Goal: Task Accomplishment & Management: Complete application form

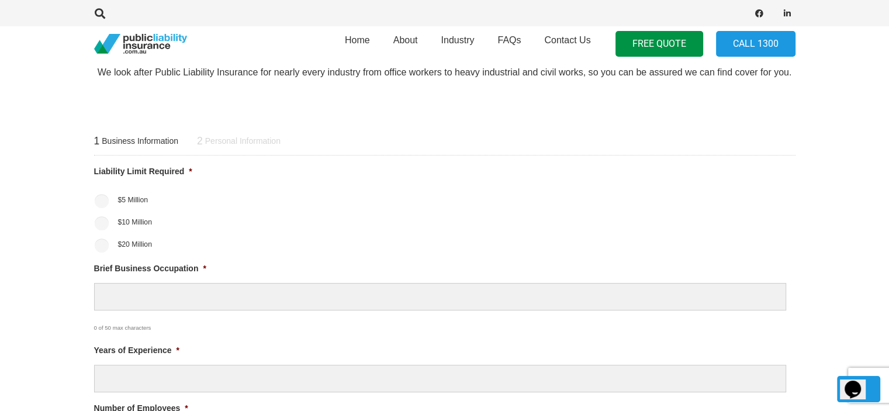
scroll to position [409, 0]
click at [99, 202] on input "$5 Million" at bounding box center [102, 201] width 14 height 14
radio input "true"
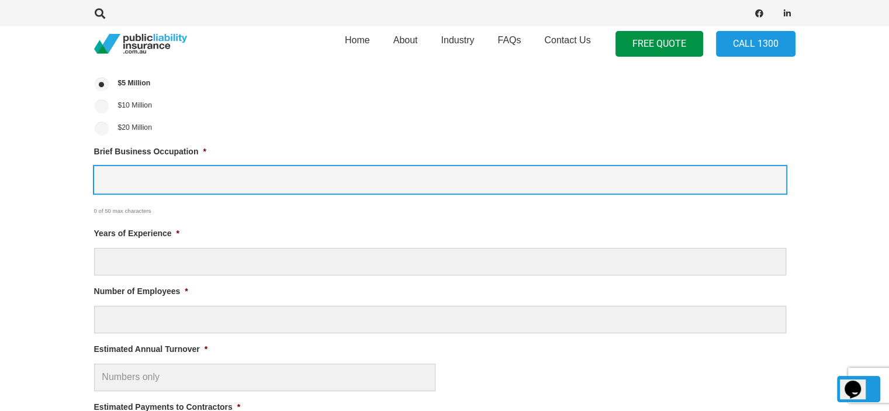
click at [138, 189] on input "Brief Business Occupation *" at bounding box center [440, 179] width 692 height 27
type input "Gardening"
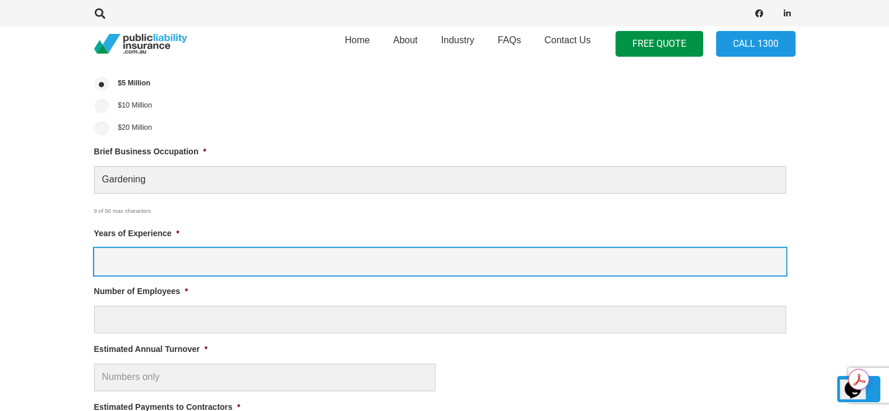
click at [140, 268] on input "Years of Experience *" at bounding box center [440, 261] width 692 height 27
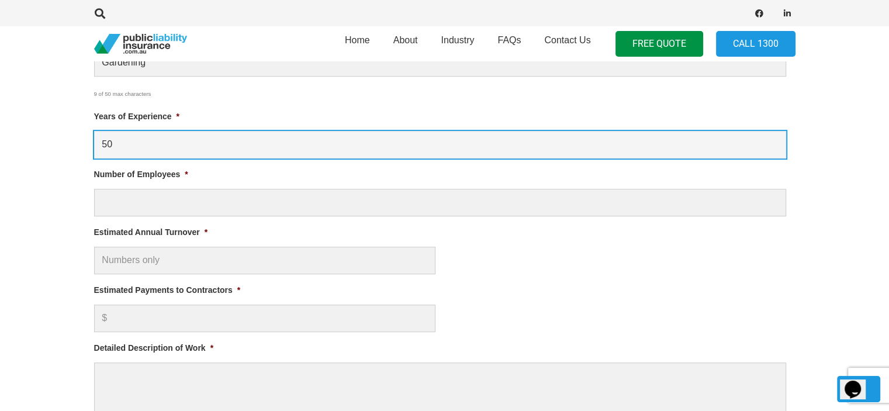
type input "50"
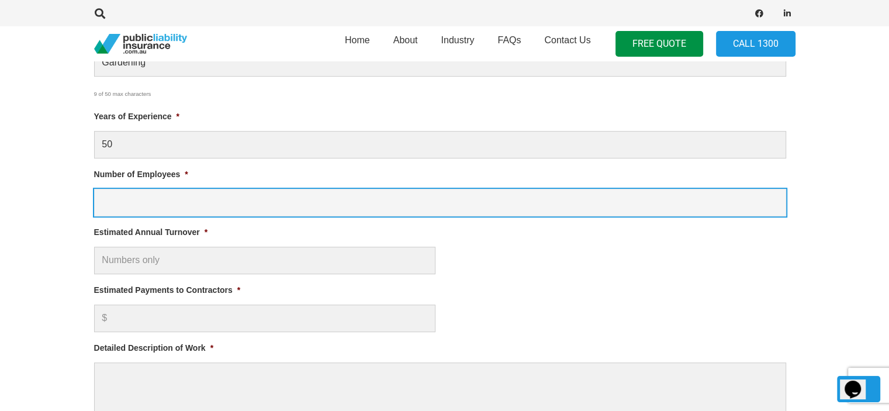
click at [103, 212] on input "Number of Employees *" at bounding box center [440, 202] width 692 height 27
type input "0"
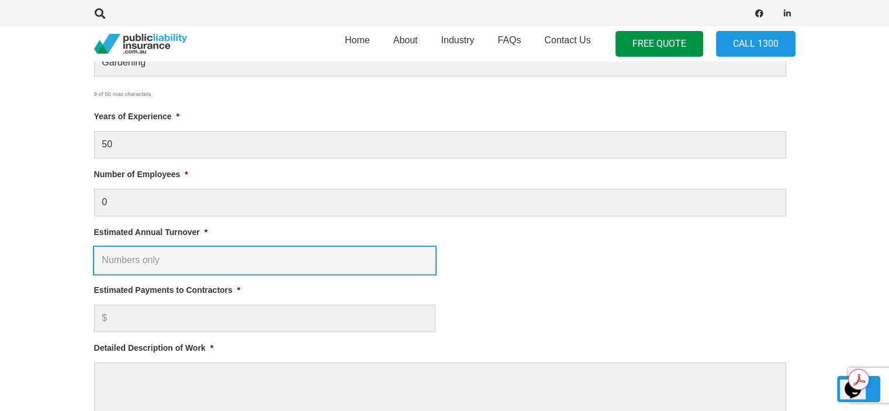
click at [127, 264] on input "Estimated Annual Turnover *" at bounding box center [264, 260] width 341 height 27
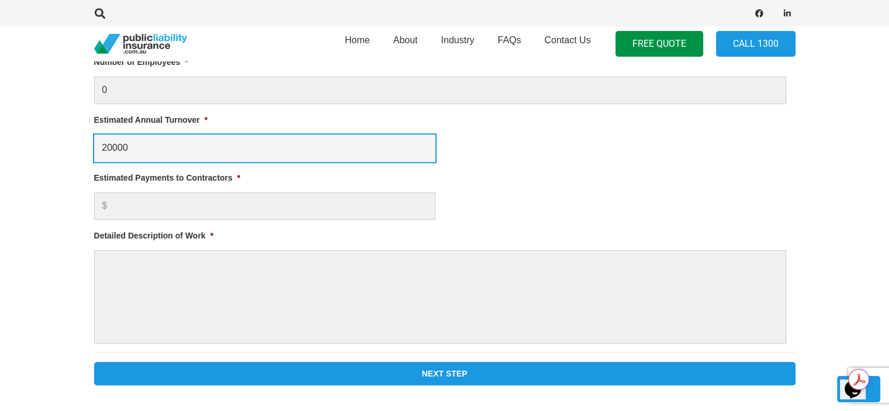
scroll to position [760, 0]
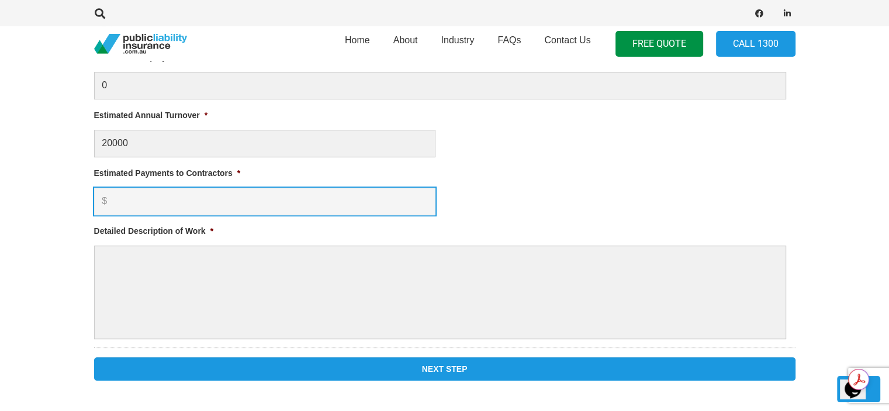
type input "$ 20,000.00"
click at [155, 200] on input "Estimated Payments to Contractors *" at bounding box center [264, 201] width 341 height 27
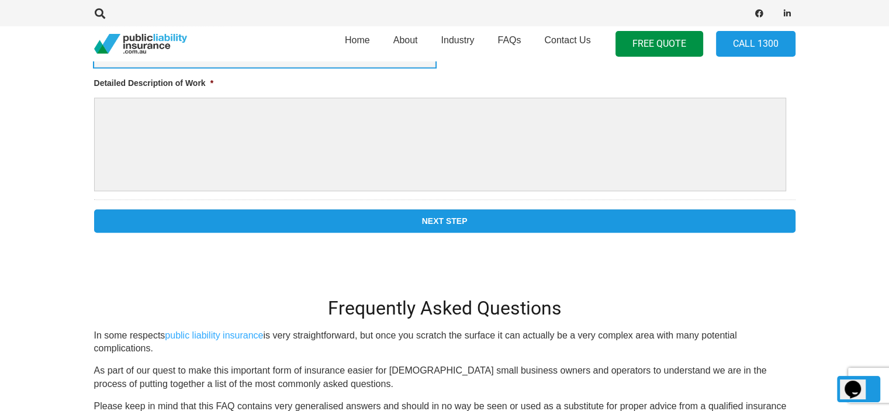
scroll to position [935, 0]
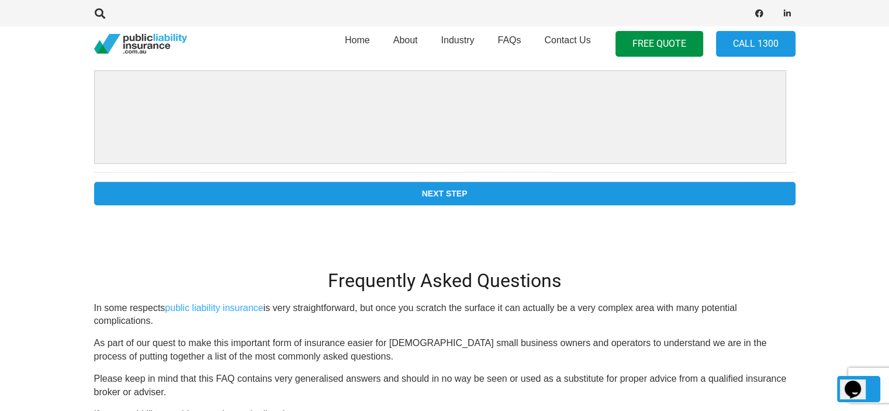
type input "0"
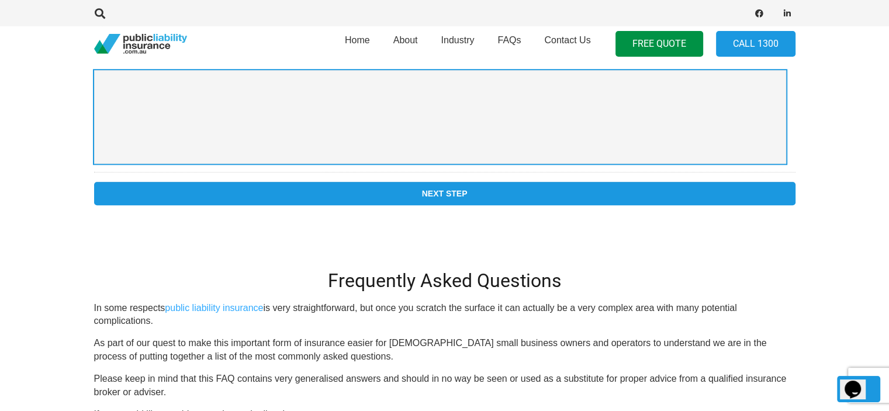
click at [210, 98] on textarea "Detailed Description of Work *" at bounding box center [440, 116] width 692 height 93
type textarea "Mowing, pressure cleaning, pruning, weeding."
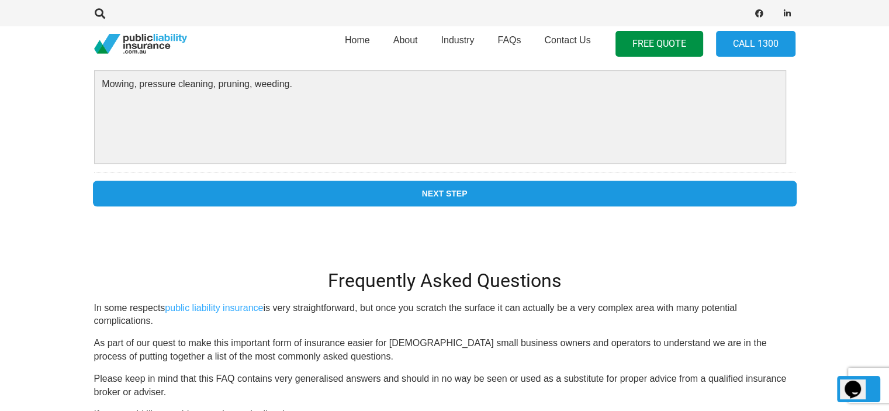
click at [429, 201] on input "Next Step" at bounding box center [444, 193] width 701 height 23
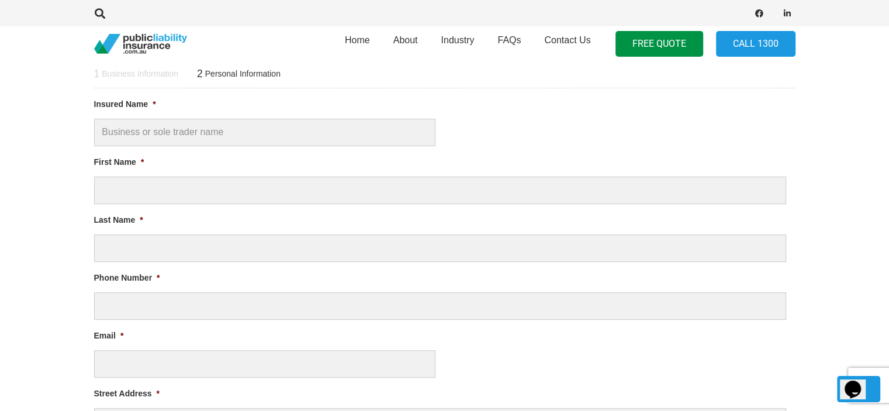
scroll to position [0, 0]
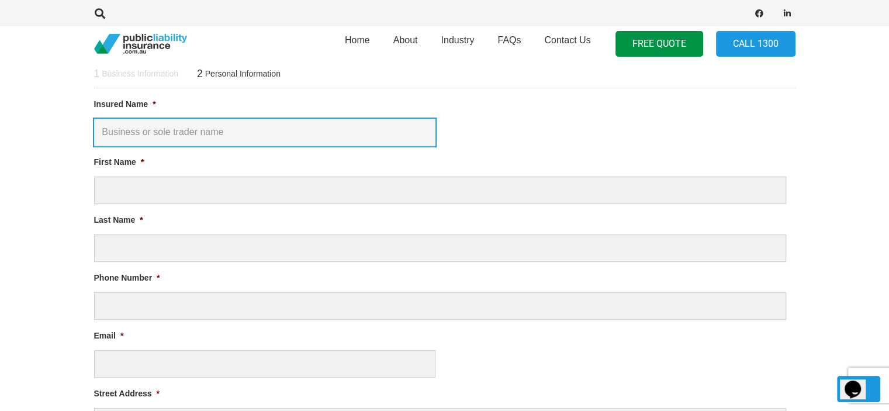
click at [292, 129] on input "Insured Name *" at bounding box center [264, 132] width 341 height 27
type input "Home Garden & Lawns"
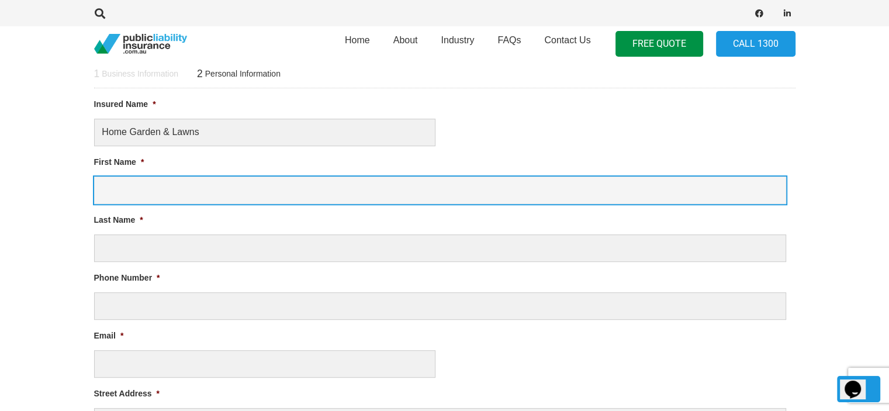
click at [133, 189] on input "First Name *" at bounding box center [440, 189] width 692 height 27
type input "[PERSON_NAME]"
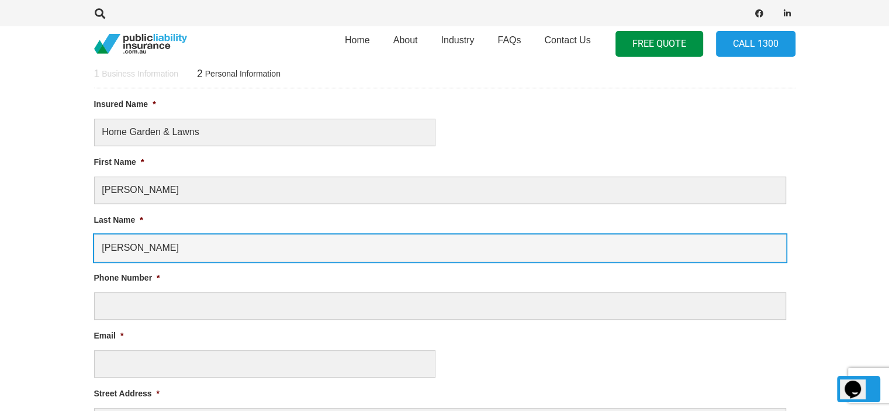
type input "0402344061"
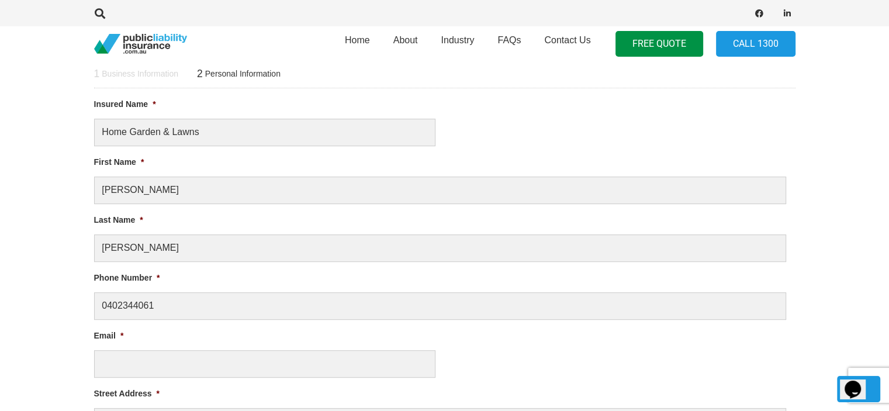
type input "[EMAIL_ADDRESS][DOMAIN_NAME]"
type input "56"
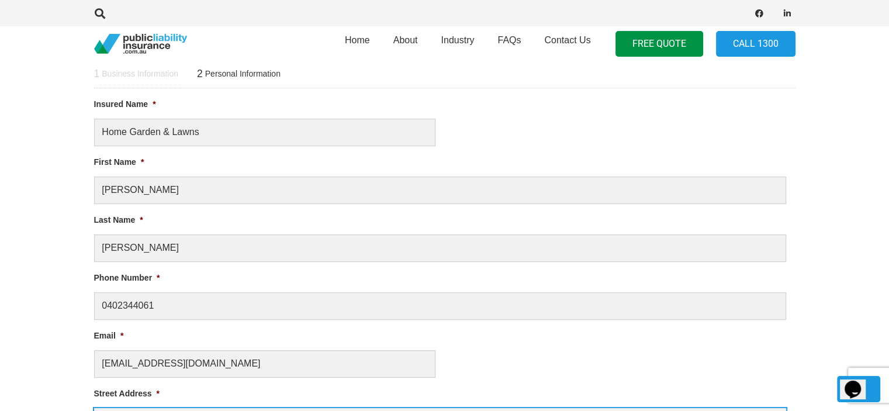
type input "Toormina"
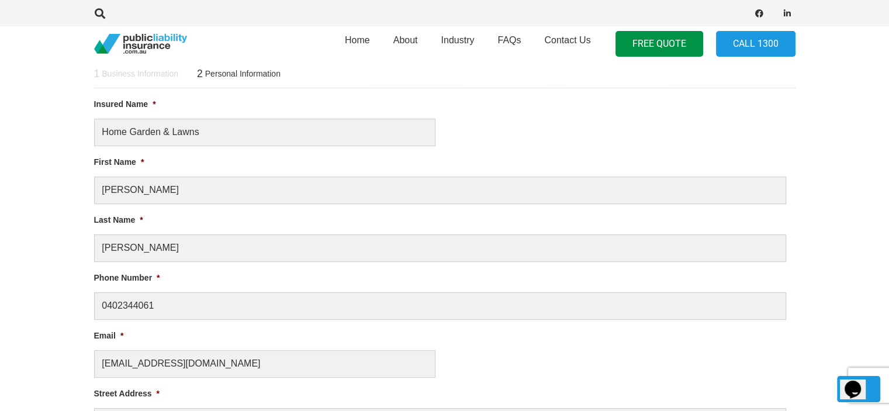
select select "[GEOGRAPHIC_DATA]"
type input "2452"
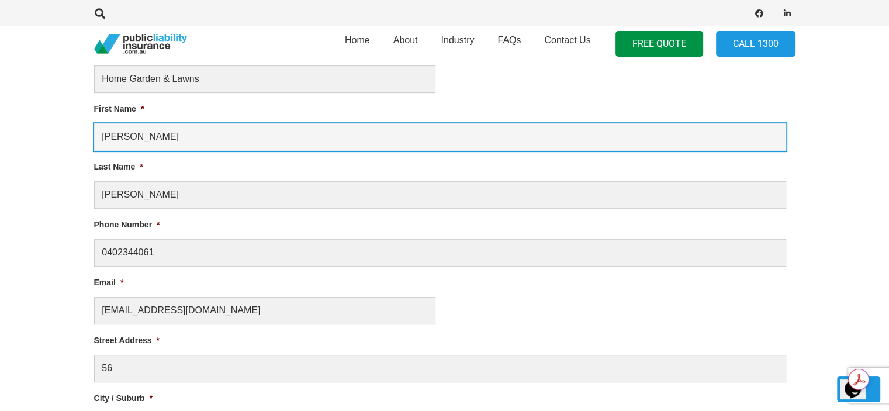
scroll to position [593, 0]
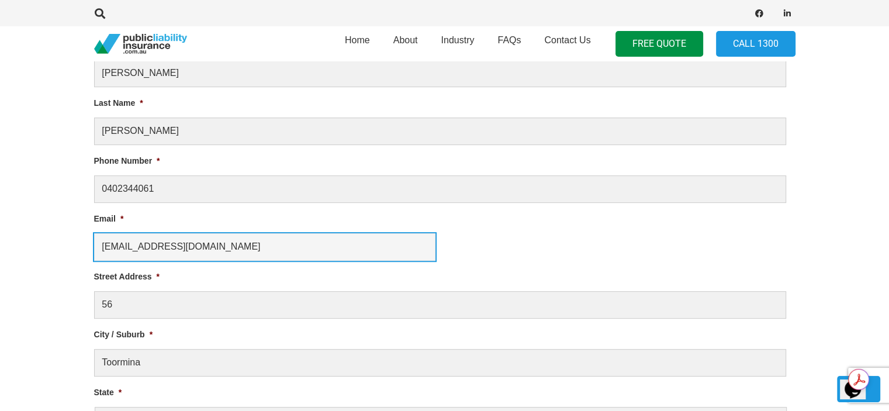
drag, startPoint x: 231, startPoint y: 246, endPoint x: 84, endPoint y: 244, distance: 147.8
type input "homegardens&[EMAIL_ADDRESS][DOMAIN_NAME]"
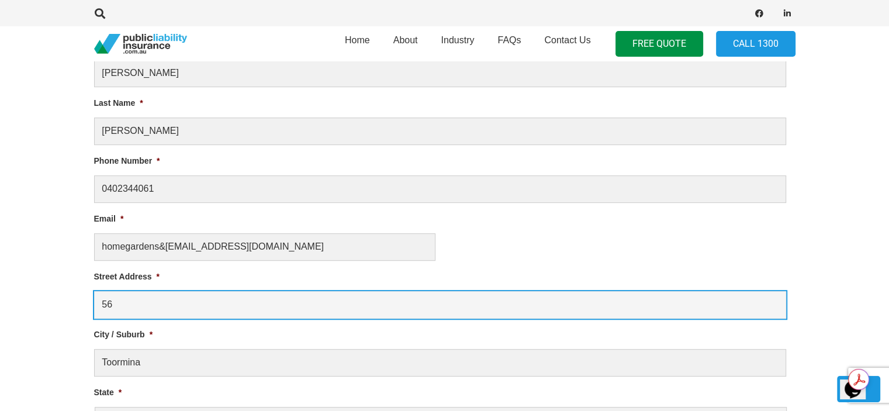
drag, startPoint x: 179, startPoint y: 308, endPoint x: 81, endPoint y: 305, distance: 97.6
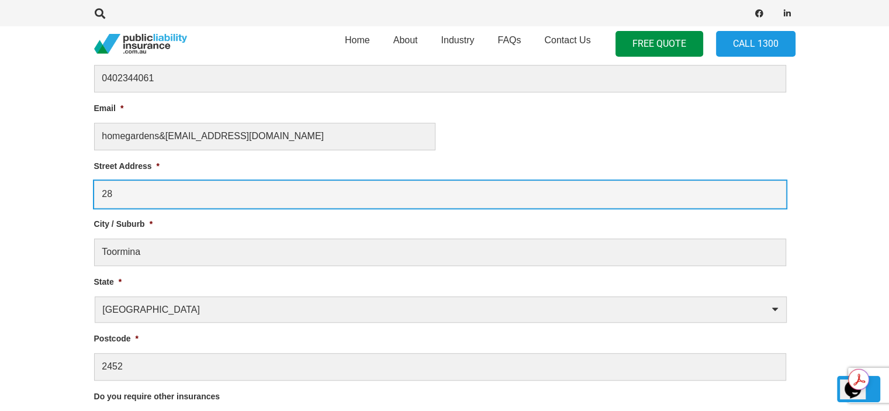
scroll to position [710, 0]
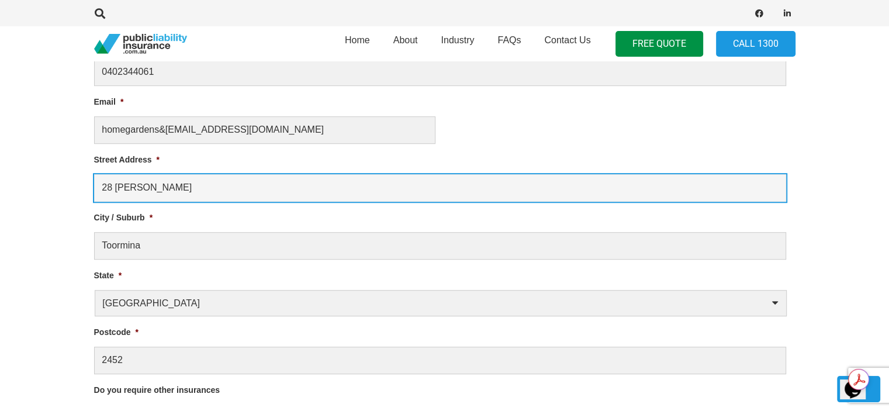
type input "28 [PERSON_NAME]"
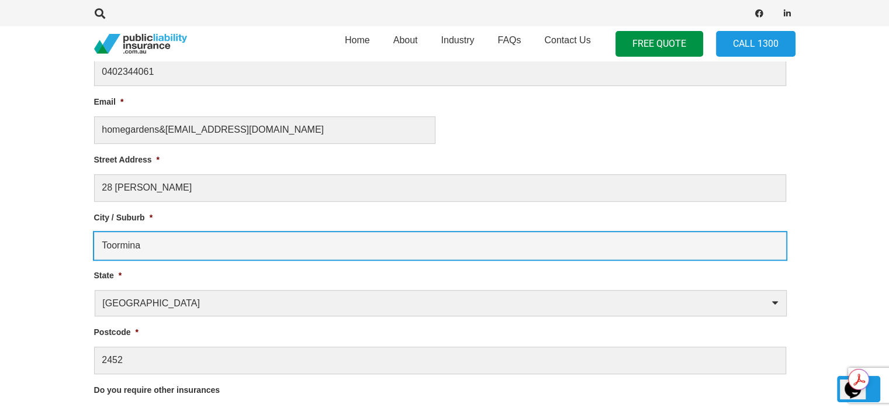
click at [123, 251] on input "Toormina" at bounding box center [440, 245] width 692 height 27
type input "Casino"
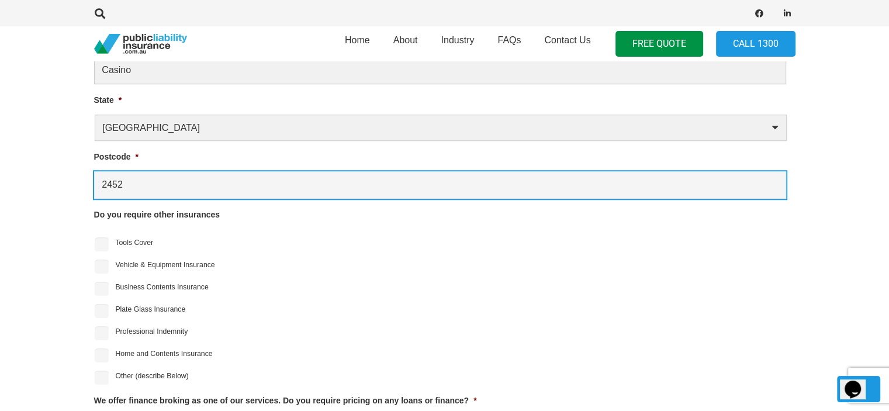
click at [165, 190] on input "2452" at bounding box center [440, 184] width 692 height 27
type input "2470"
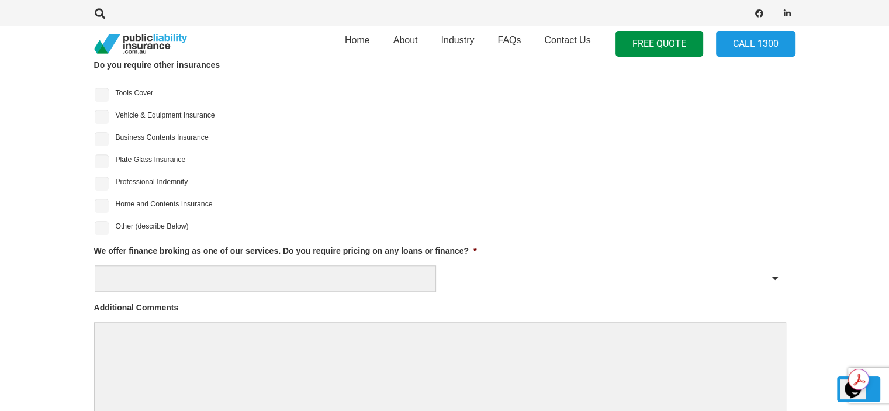
scroll to position [1060, 0]
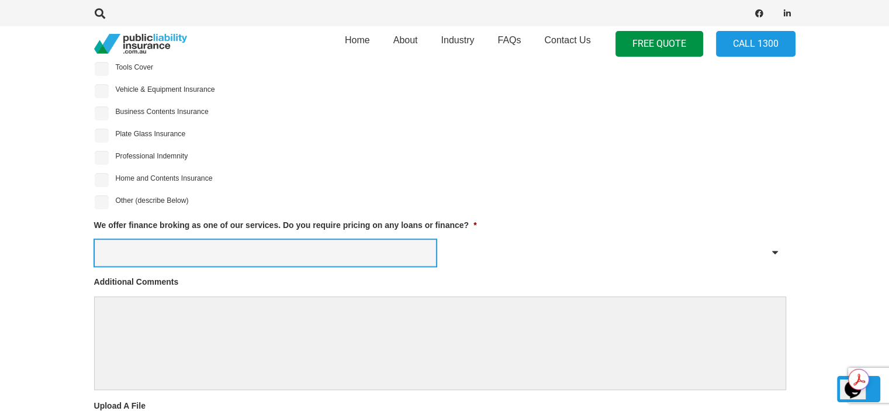
click at [304, 255] on select "Yes No" at bounding box center [265, 253] width 341 height 26
select select "No"
click at [95, 240] on select "Yes No" at bounding box center [265, 253] width 341 height 26
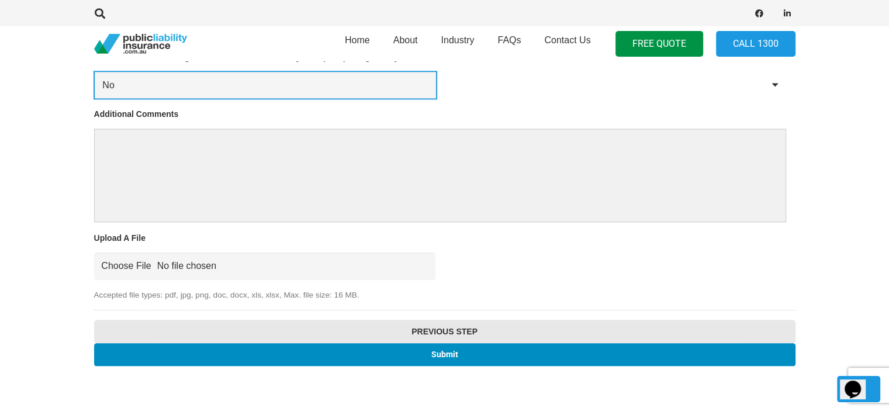
scroll to position [1236, 0]
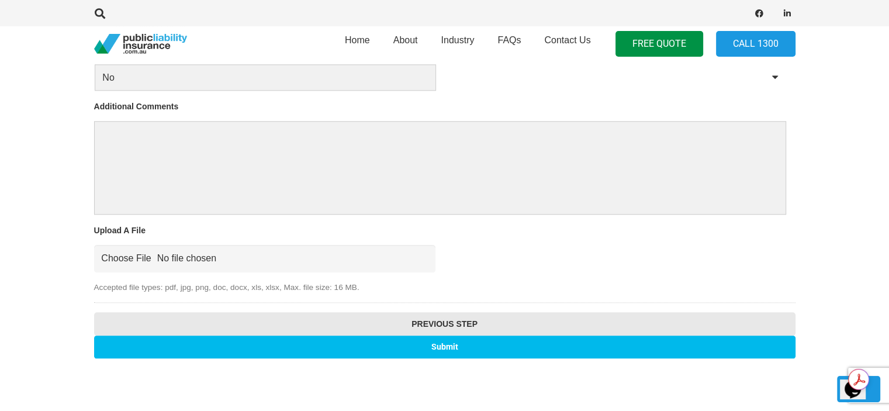
click at [453, 342] on input "Submit" at bounding box center [444, 346] width 701 height 23
